Goal: Information Seeking & Learning: Learn about a topic

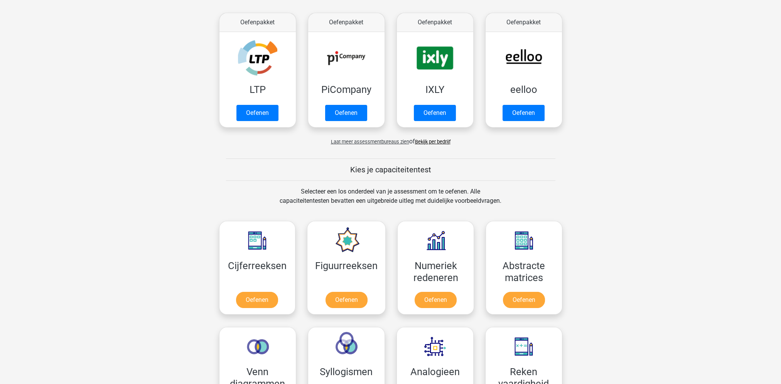
scroll to position [154, 0]
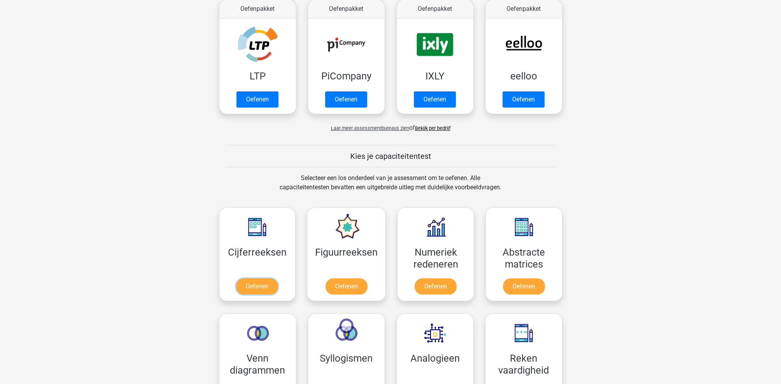
click at [268, 288] on link "Oefenen" at bounding box center [257, 286] width 42 height 16
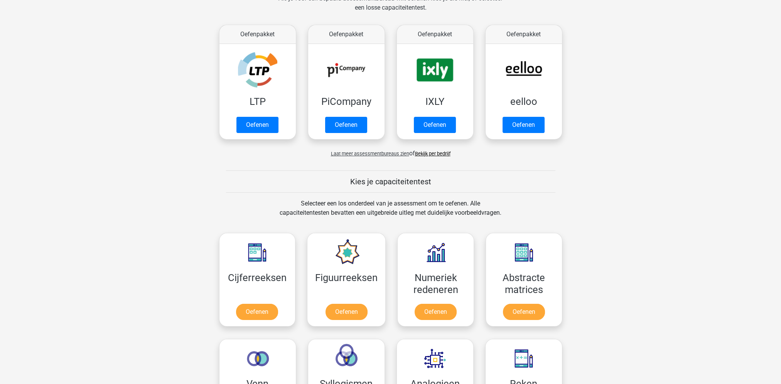
scroll to position [116, 0]
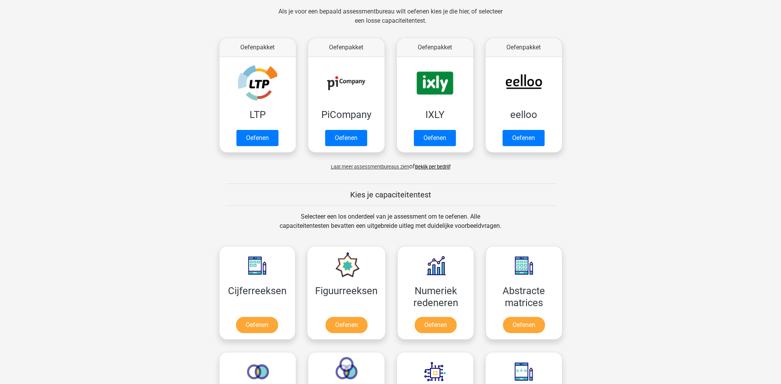
click at [372, 167] on span "Laat meer assessmentbureaus zien" at bounding box center [370, 167] width 78 height 6
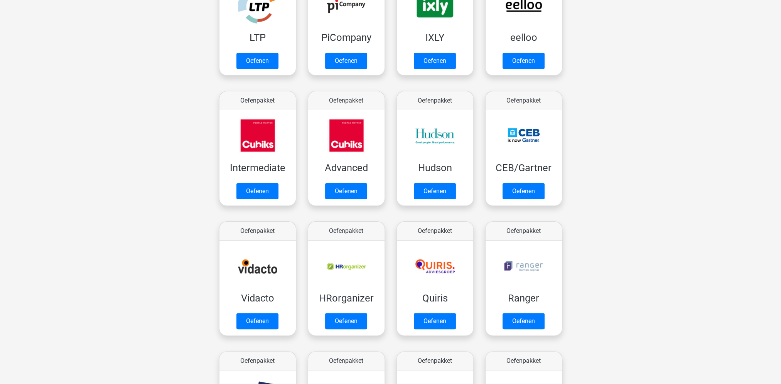
scroll to position [77, 0]
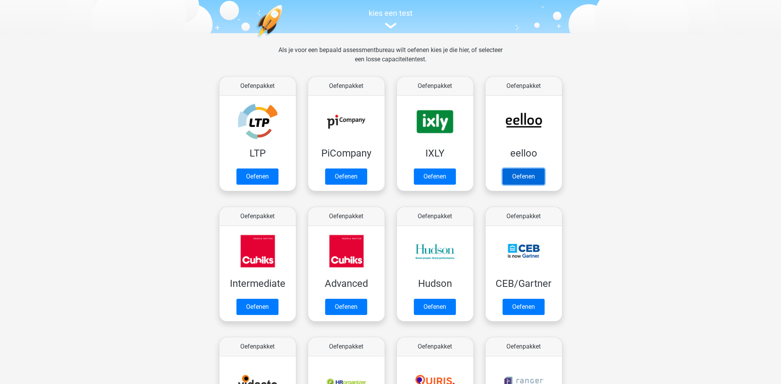
click at [507, 168] on link "Oefenen" at bounding box center [523, 176] width 42 height 16
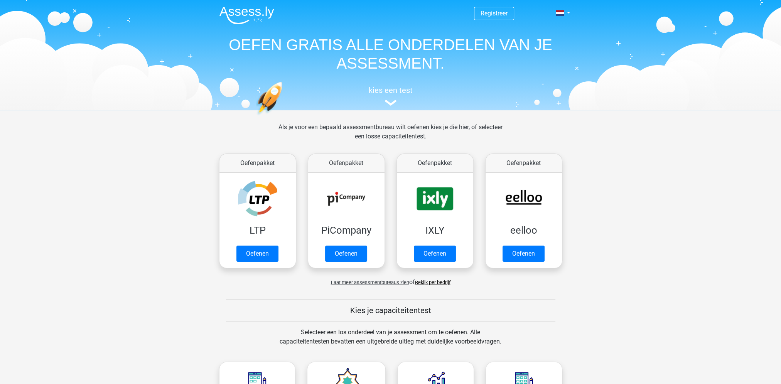
scroll to position [77, 0]
